Goal: Task Accomplishment & Management: Complete application form

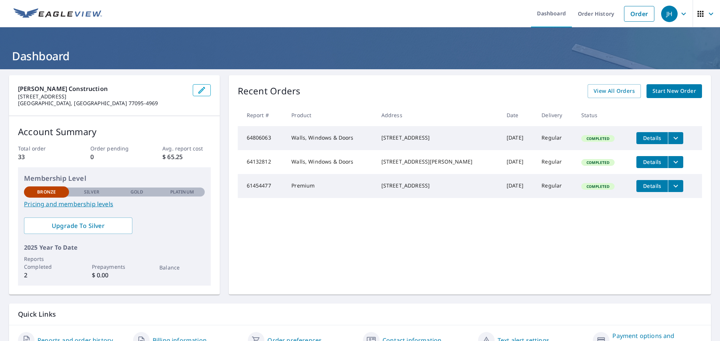
click at [54, 10] on img at bounding box center [57, 13] width 88 height 11
click at [541, 13] on link "Dashboard" at bounding box center [551, 13] width 41 height 27
click at [663, 91] on span "Start New Order" at bounding box center [673, 91] width 43 height 9
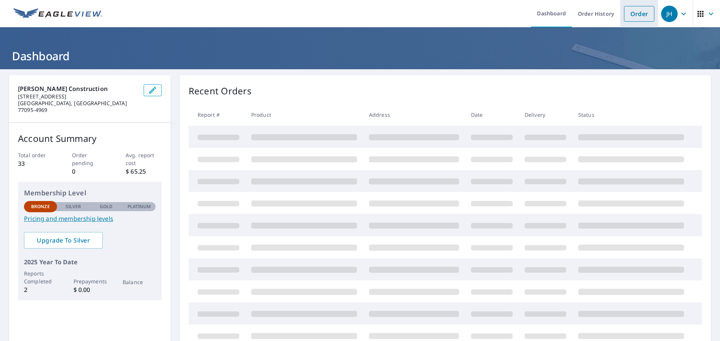
click at [631, 16] on link "Order" at bounding box center [639, 14] width 30 height 16
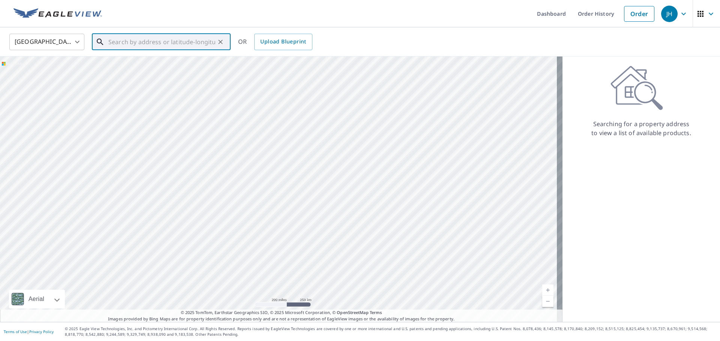
click at [128, 43] on input "text" at bounding box center [161, 41] width 107 height 21
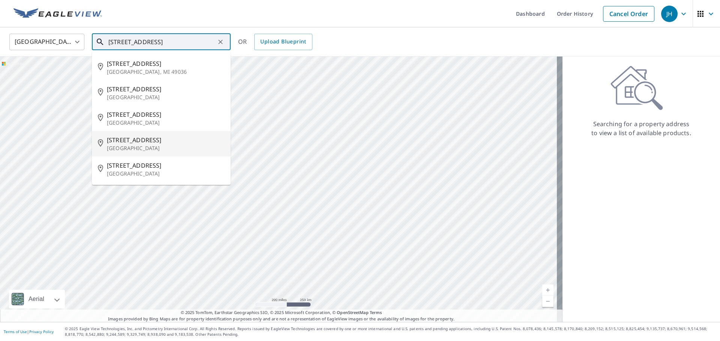
click at [136, 148] on p "[GEOGRAPHIC_DATA]" at bounding box center [166, 148] width 118 height 7
type input "[STREET_ADDRESS]"
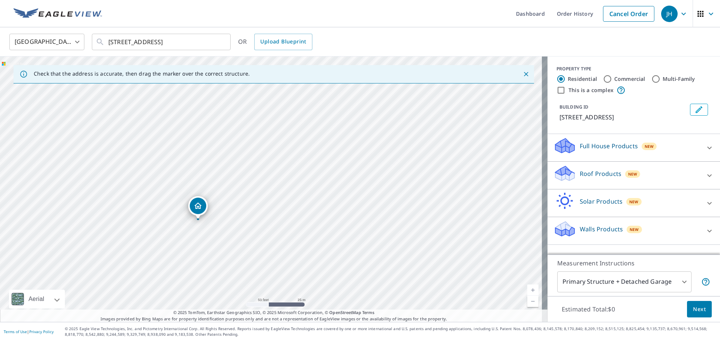
drag, startPoint x: 250, startPoint y: 156, endPoint x: 255, endPoint y: 215, distance: 59.1
click at [255, 215] on div "[STREET_ADDRESS]" at bounding box center [273, 190] width 547 height 266
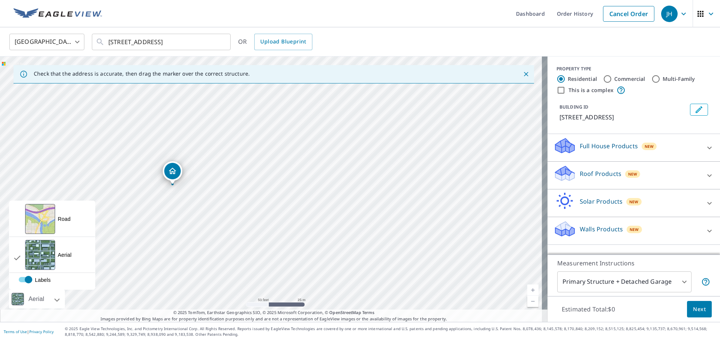
click at [51, 301] on div at bounding box center [48, 299] width 4 height 19
